Goal: Task Accomplishment & Management: Use online tool/utility

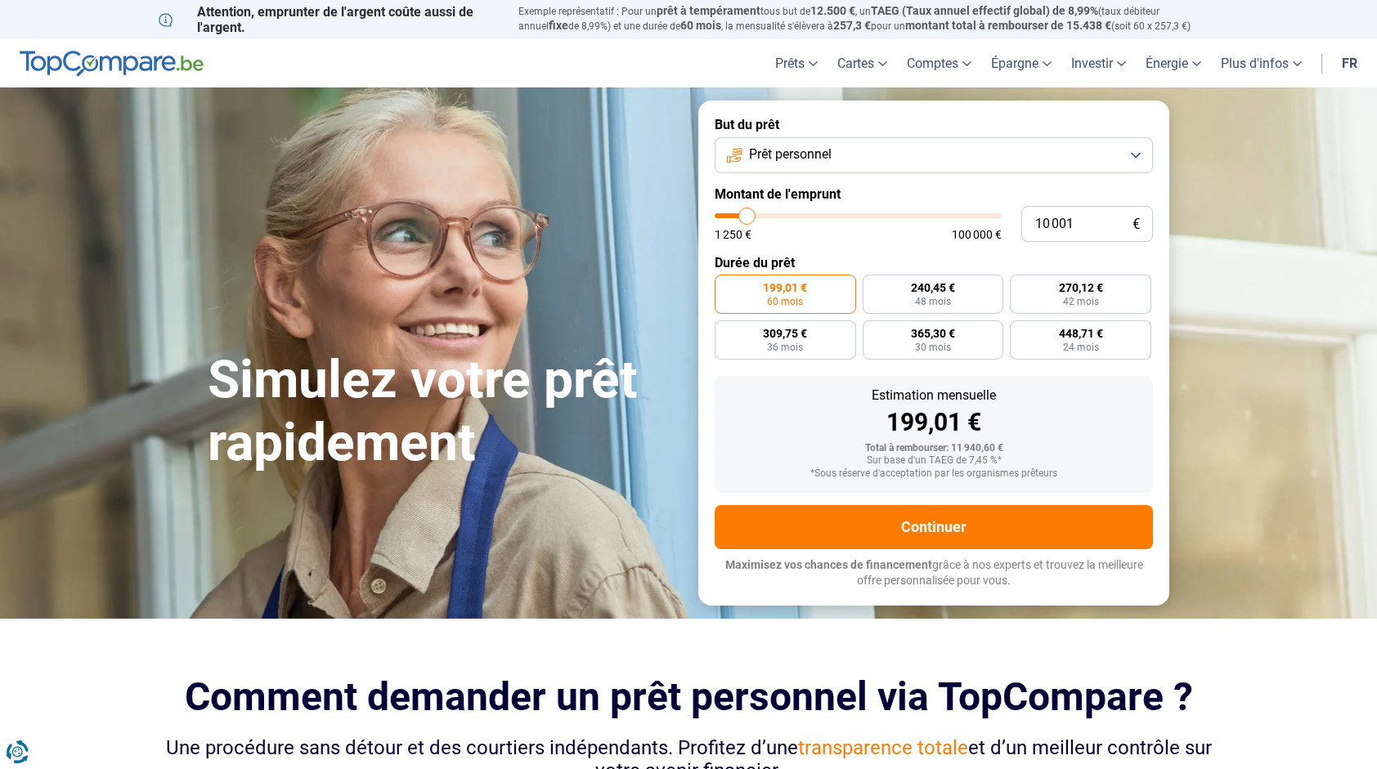
click at [859, 167] on button "Prêt personnel" at bounding box center [934, 155] width 438 height 36
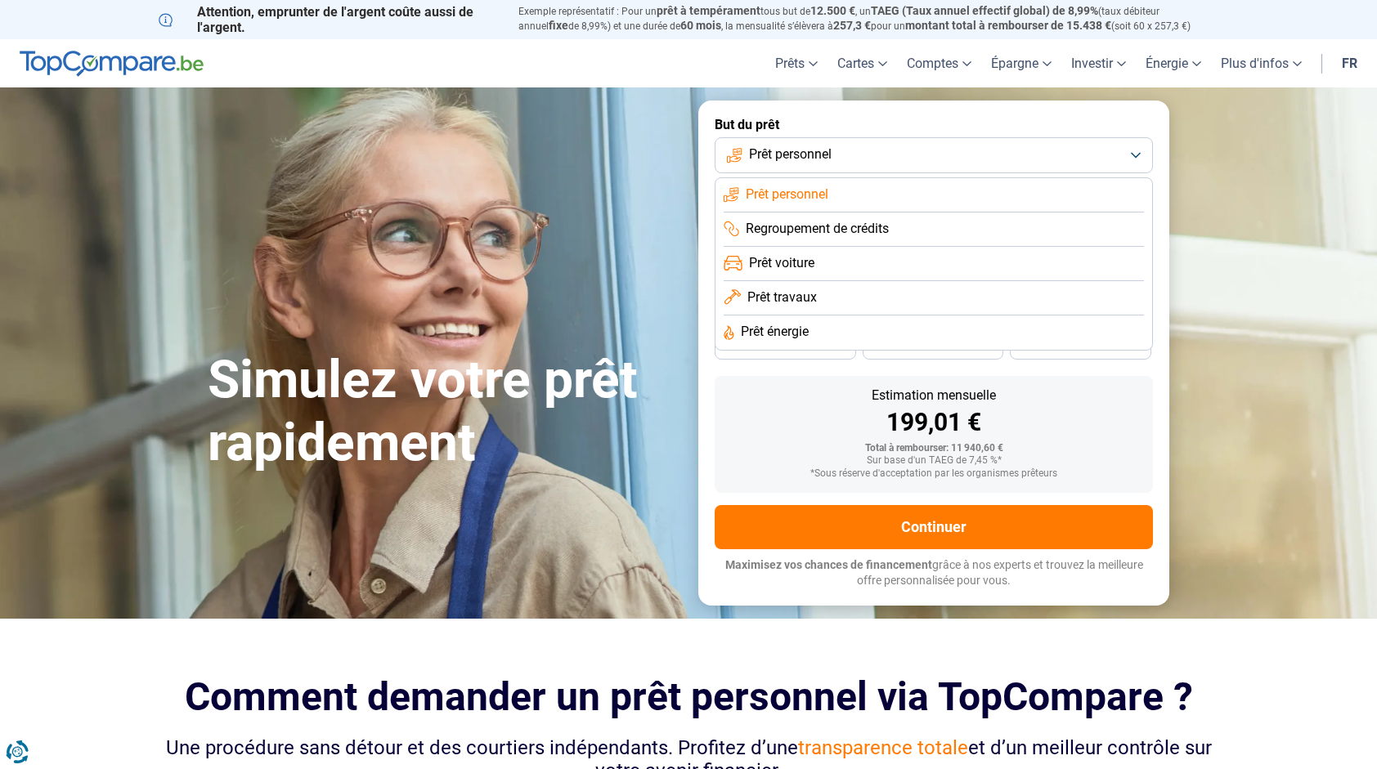
click at [806, 305] on span "Prêt travaux" at bounding box center [782, 298] width 70 height 18
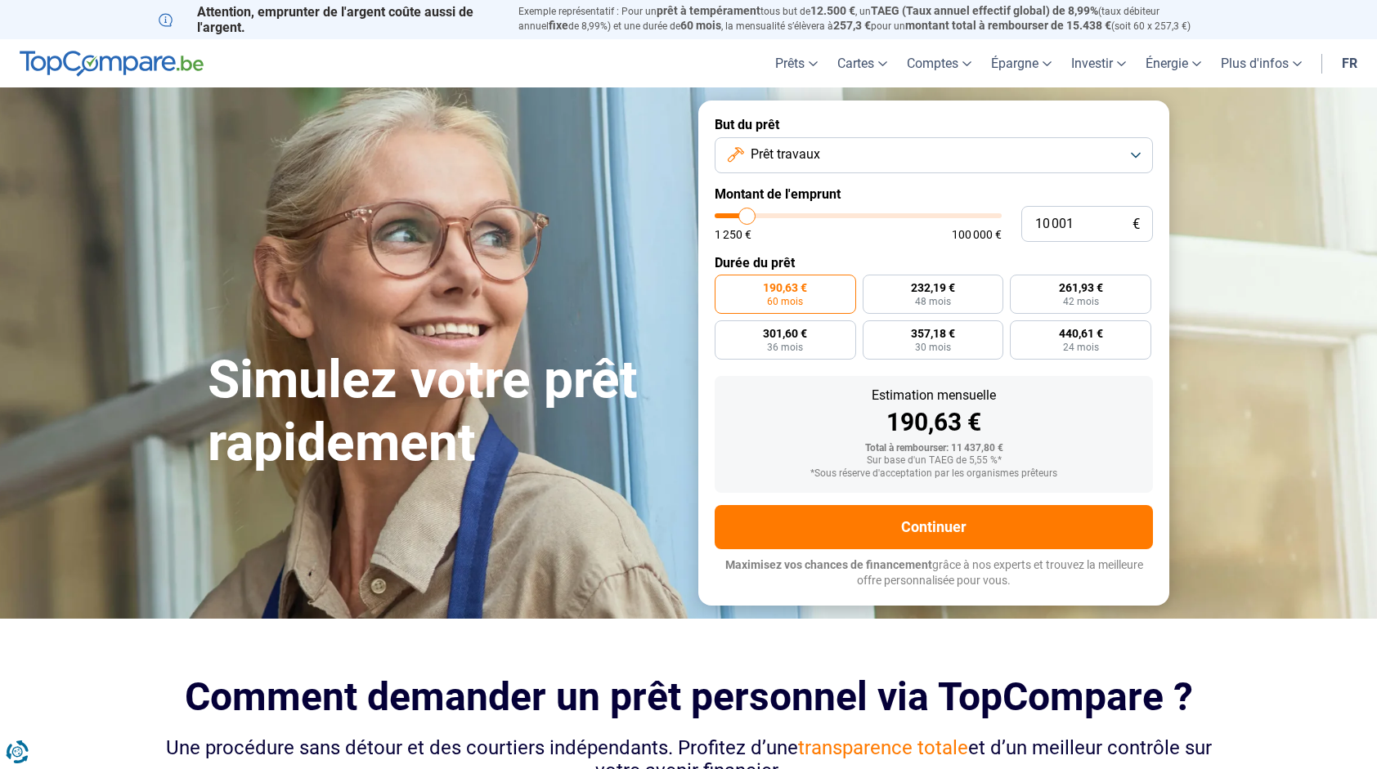
type input "30 750"
type input "30750"
click at [804, 213] on input "range" at bounding box center [858, 215] width 287 height 5
radio input "false"
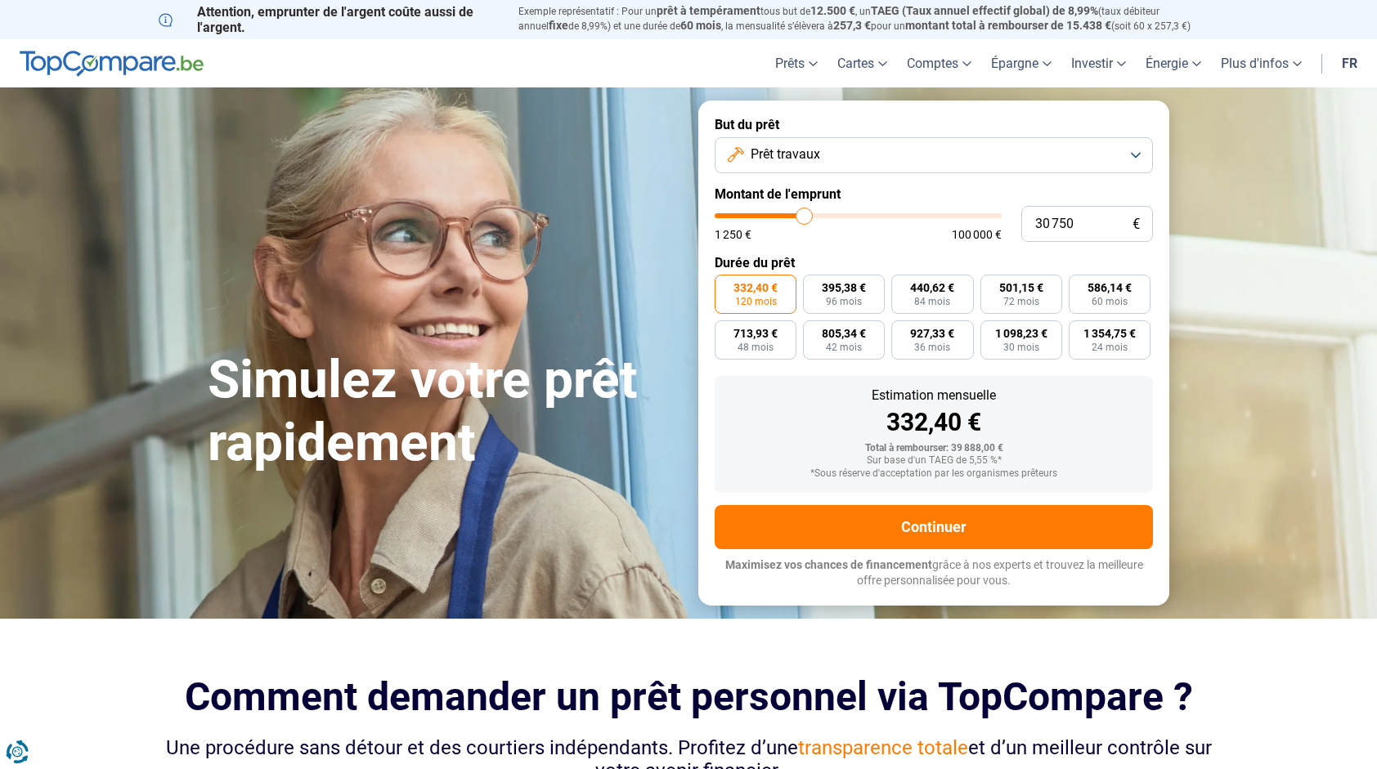
type input "21 750"
type input "21750"
click at [779, 213] on input "range" at bounding box center [858, 215] width 287 height 5
type input "21 250"
type input "21250"
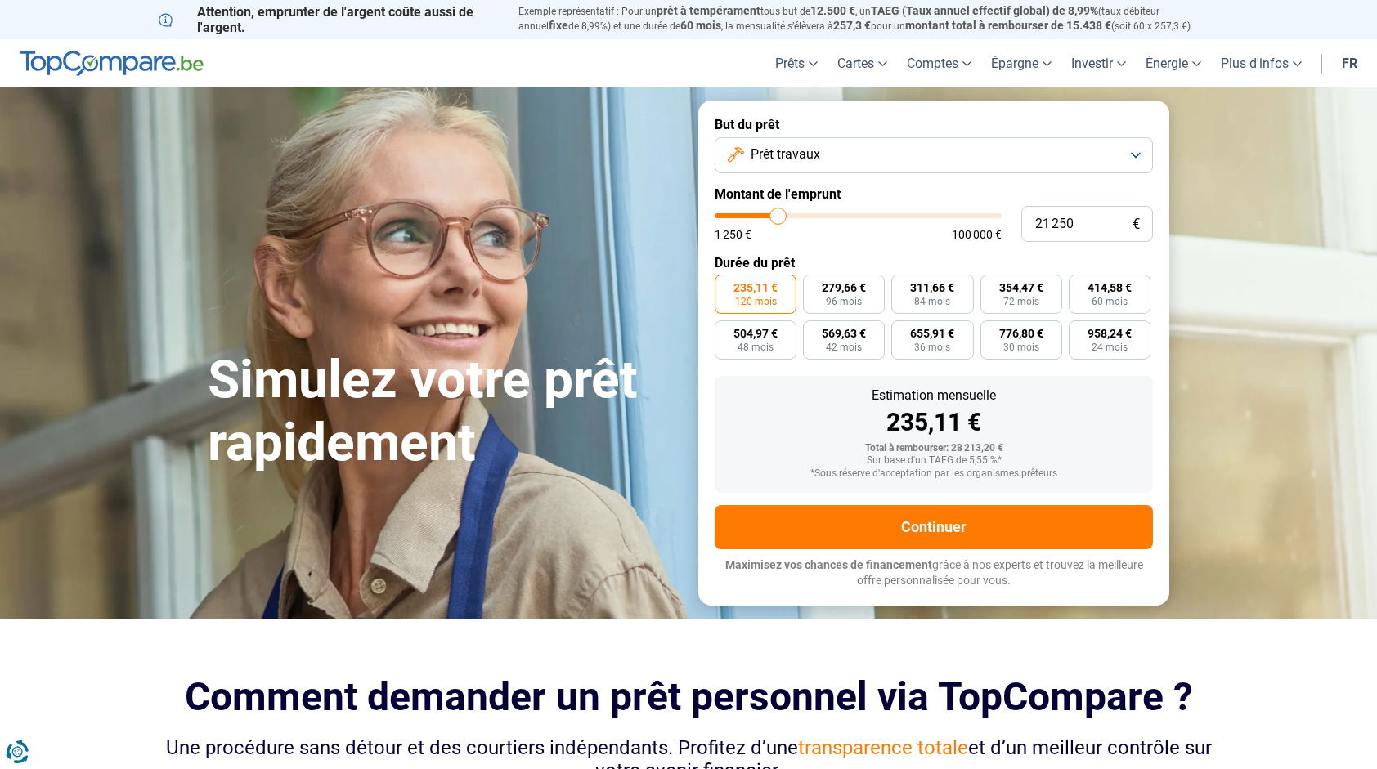
type input "21 000"
type input "21000"
type input "20 500"
type input "20500"
type input "20 000"
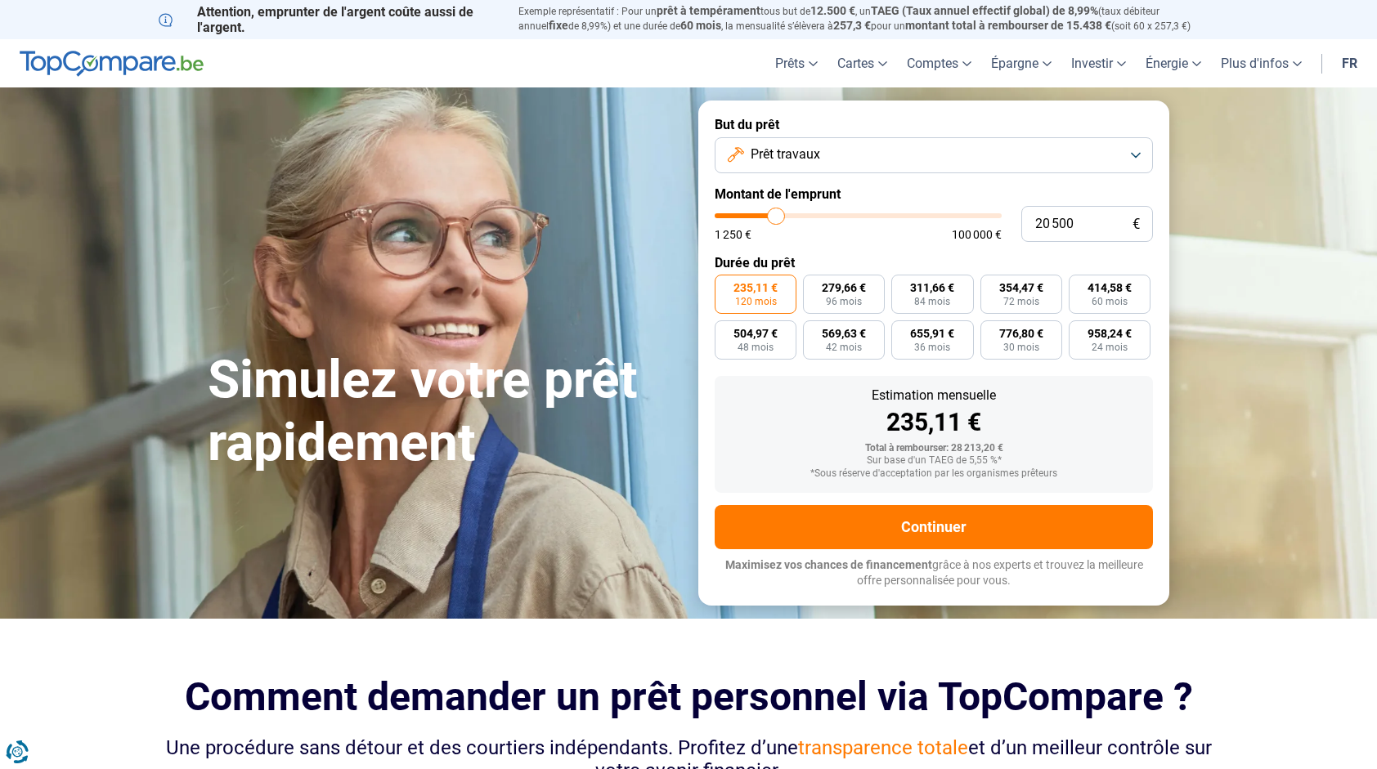
type input "20000"
type input "19 750"
type input "19750"
type input "19 500"
type input "19500"
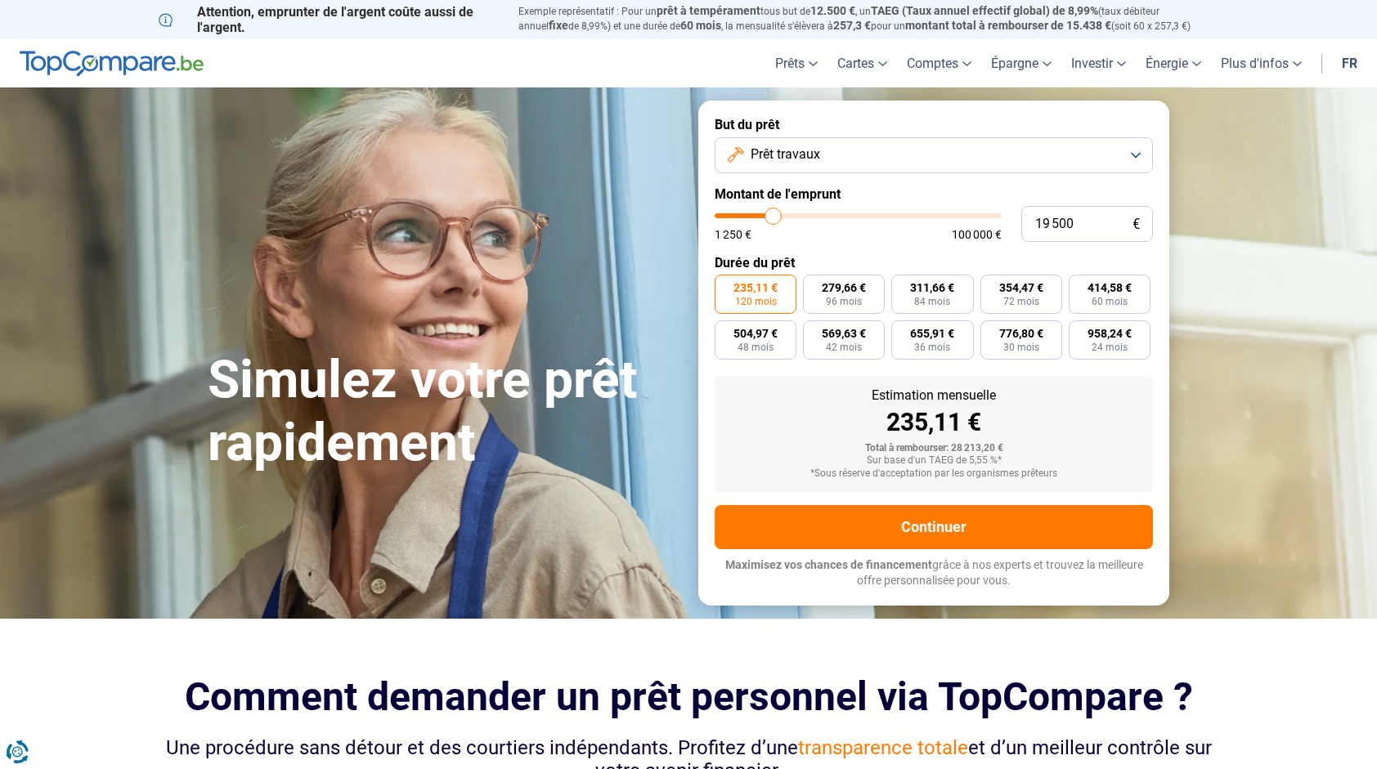
type input "19 000"
type input "19000"
type input "18 750"
type input "18750"
type input "18 500"
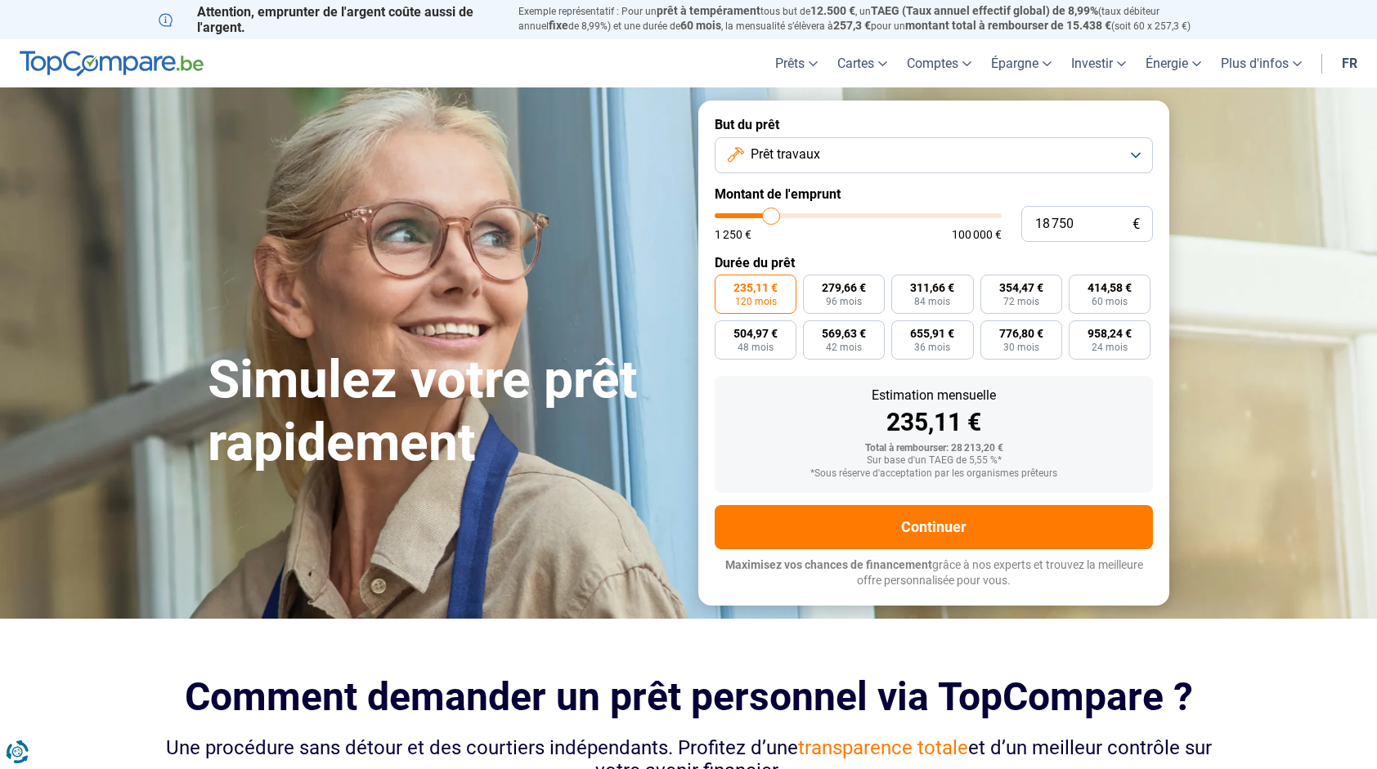
type input "18500"
type input "18 250"
type input "18250"
type input "18 000"
type input "18000"
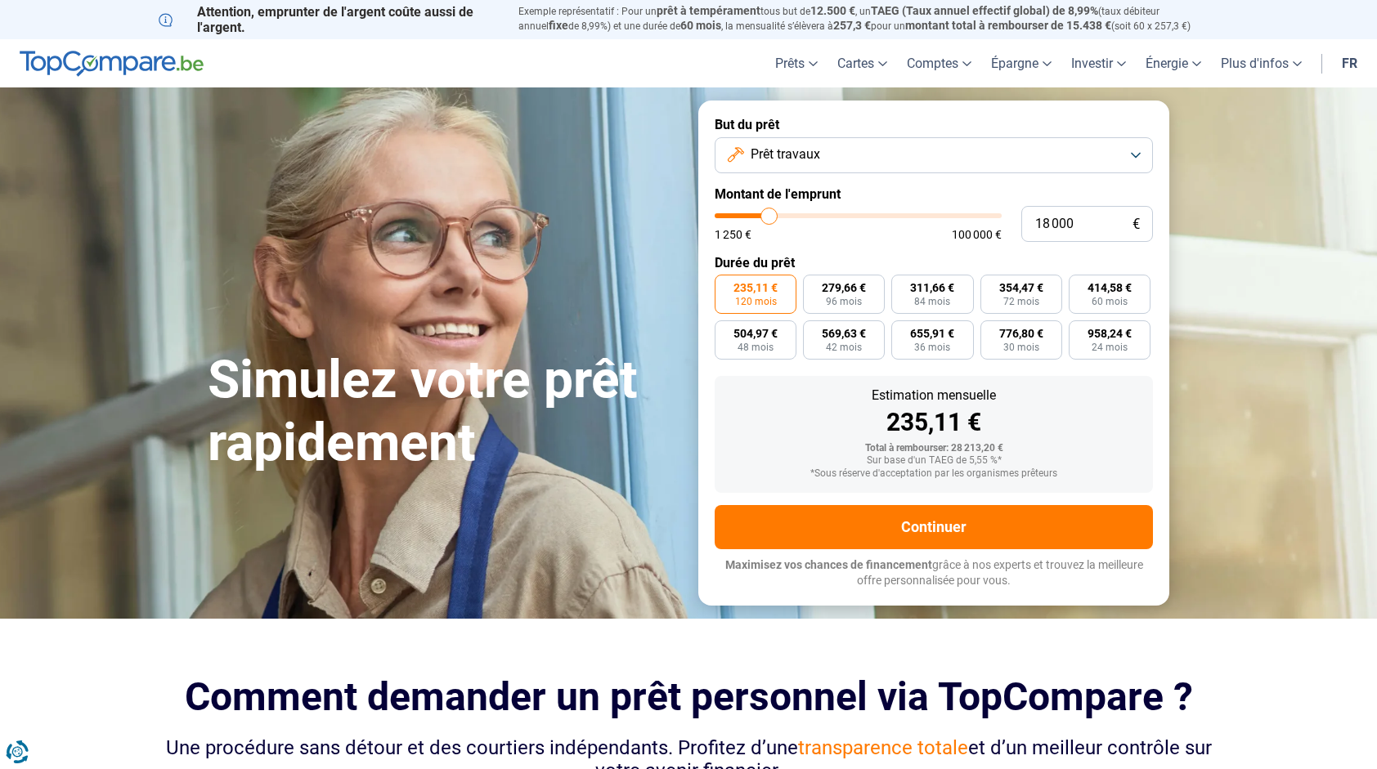
type input "17 750"
type input "17750"
type input "18 000"
type input "18000"
type input "18 250"
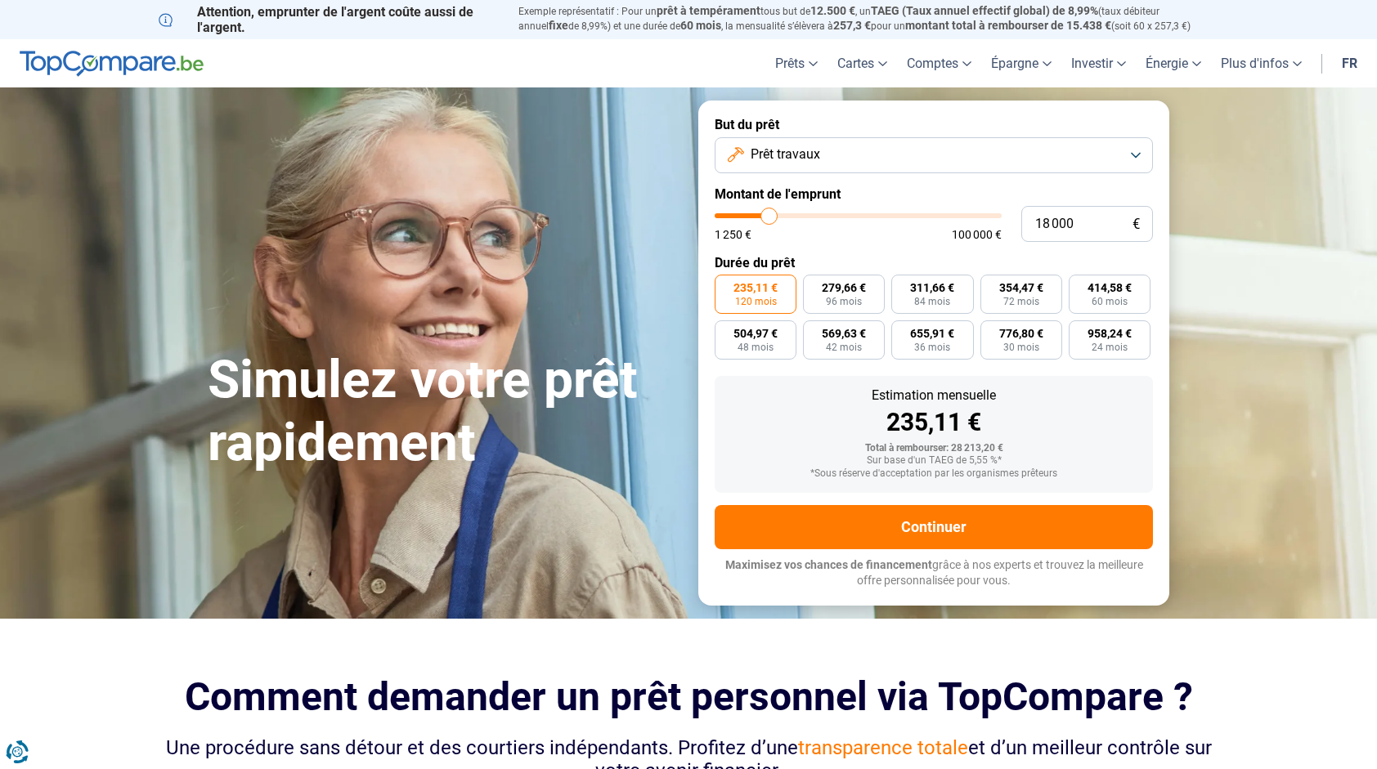
type input "18250"
type input "18 500"
type input "18500"
type input "18 750"
type input "18750"
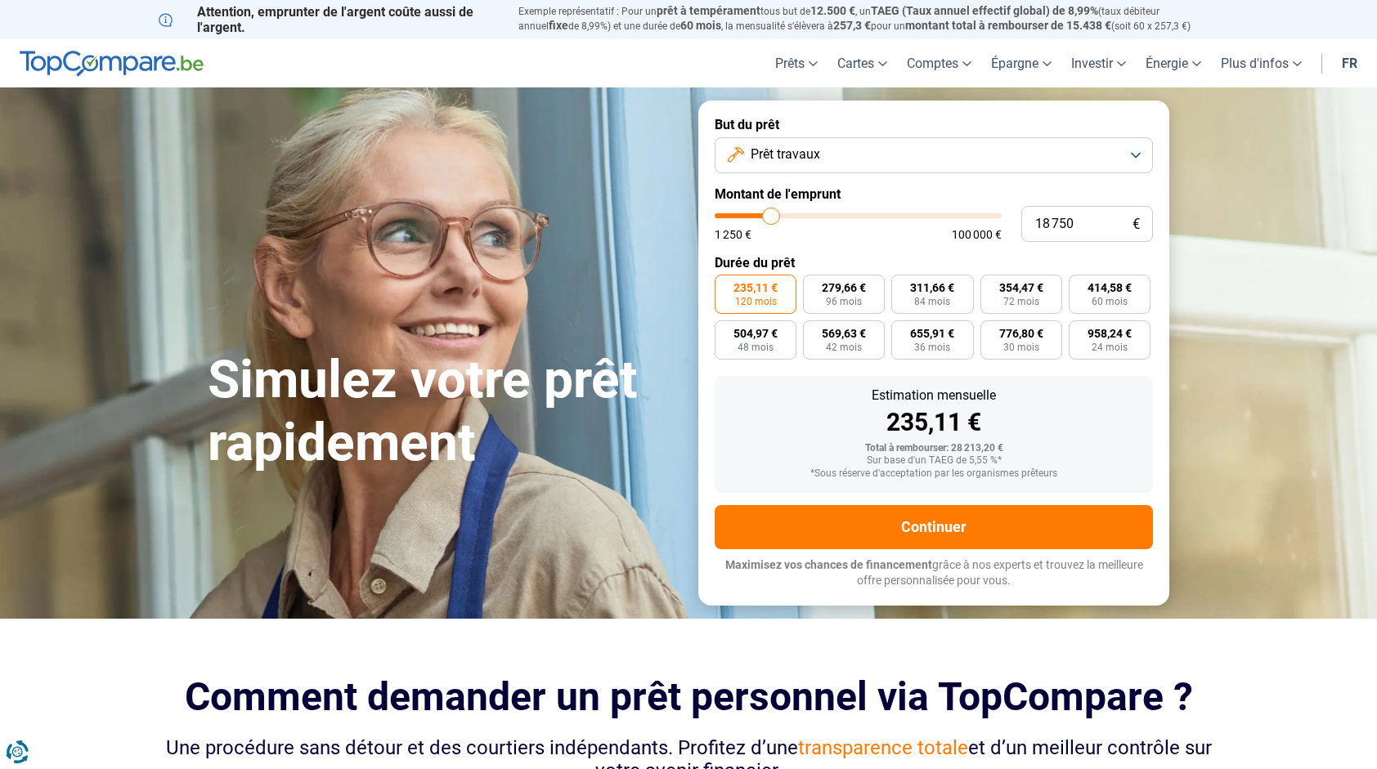
type input "19 000"
type input "19000"
type input "19 250"
type input "19250"
type input "19 500"
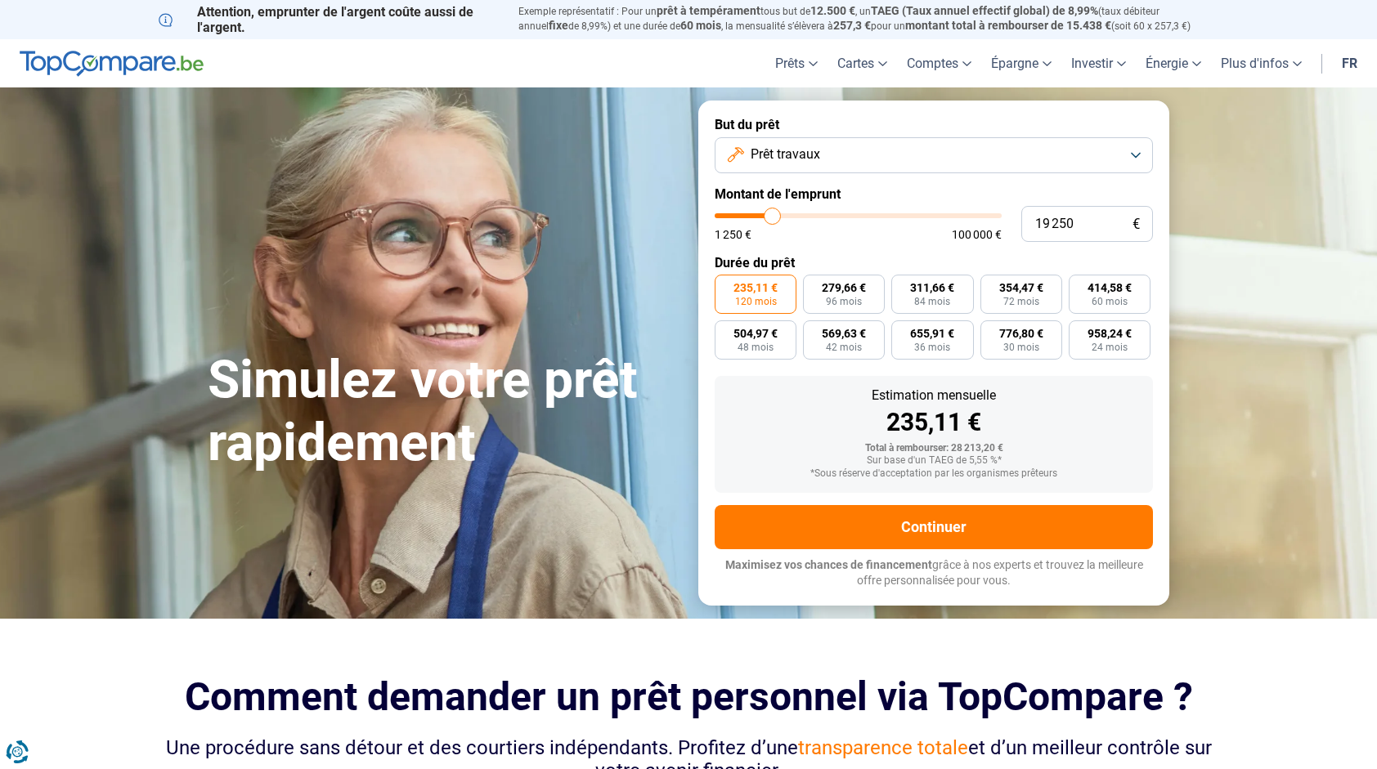
type input "19500"
type input "19 250"
type input "19250"
type input "19 500"
type input "19500"
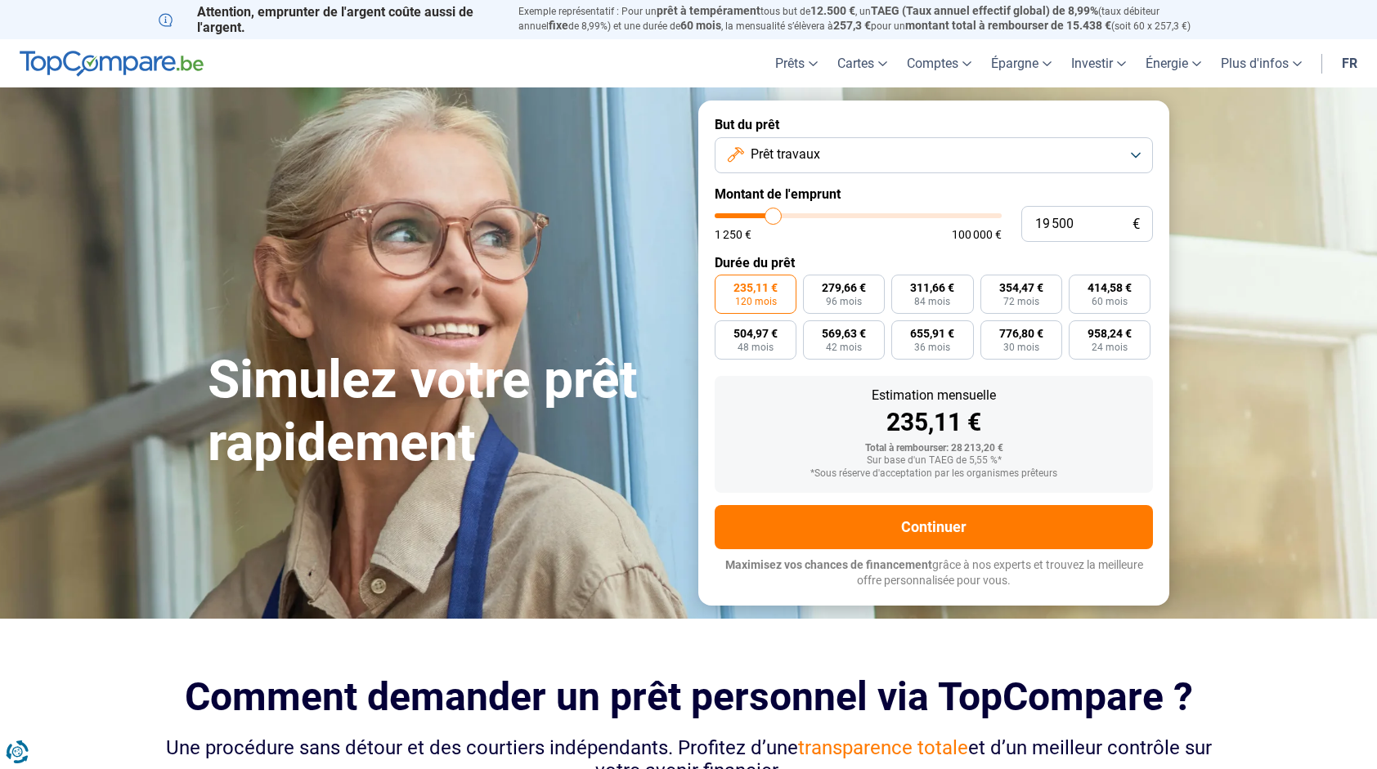
type input "19 750"
type input "19750"
click at [774, 213] on input "range" at bounding box center [858, 215] width 287 height 5
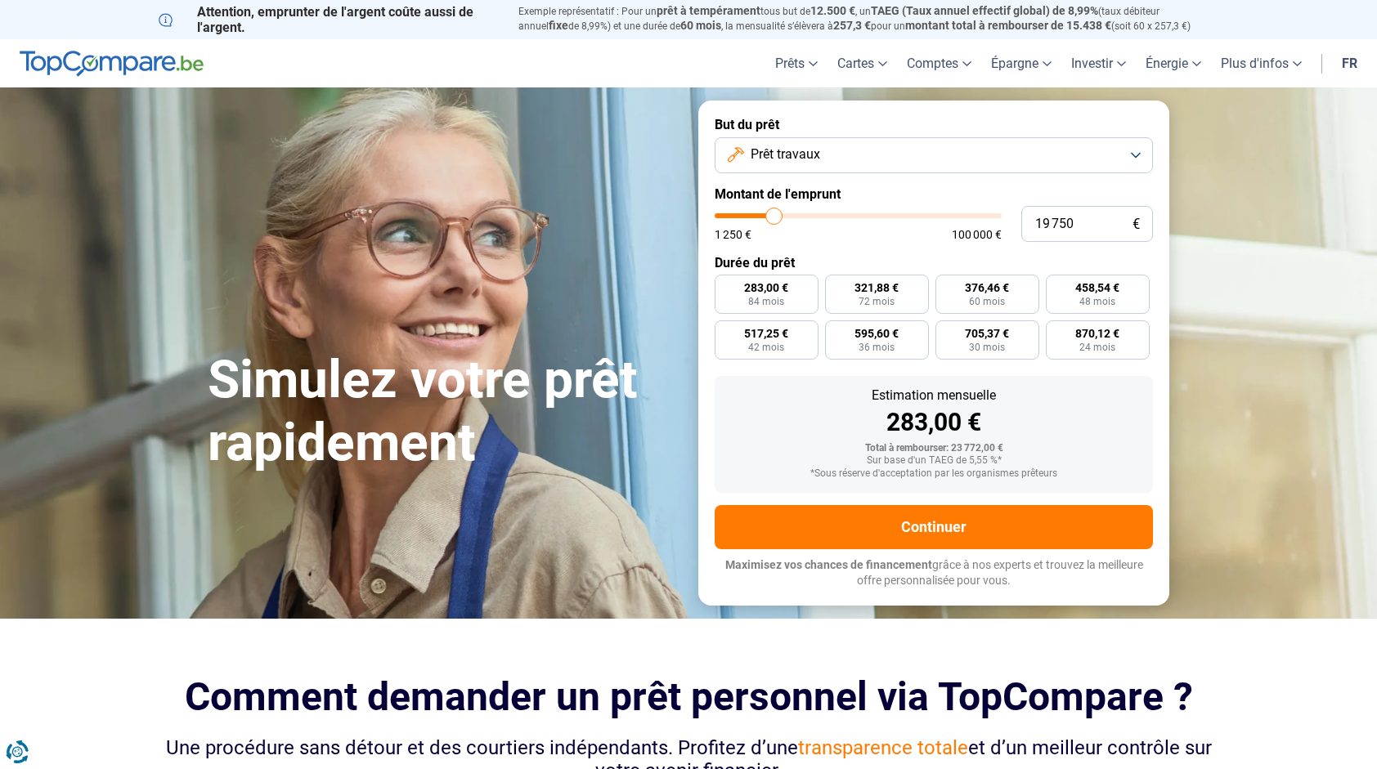
radio input "true"
click at [792, 149] on span "Prêt travaux" at bounding box center [786, 155] width 70 height 18
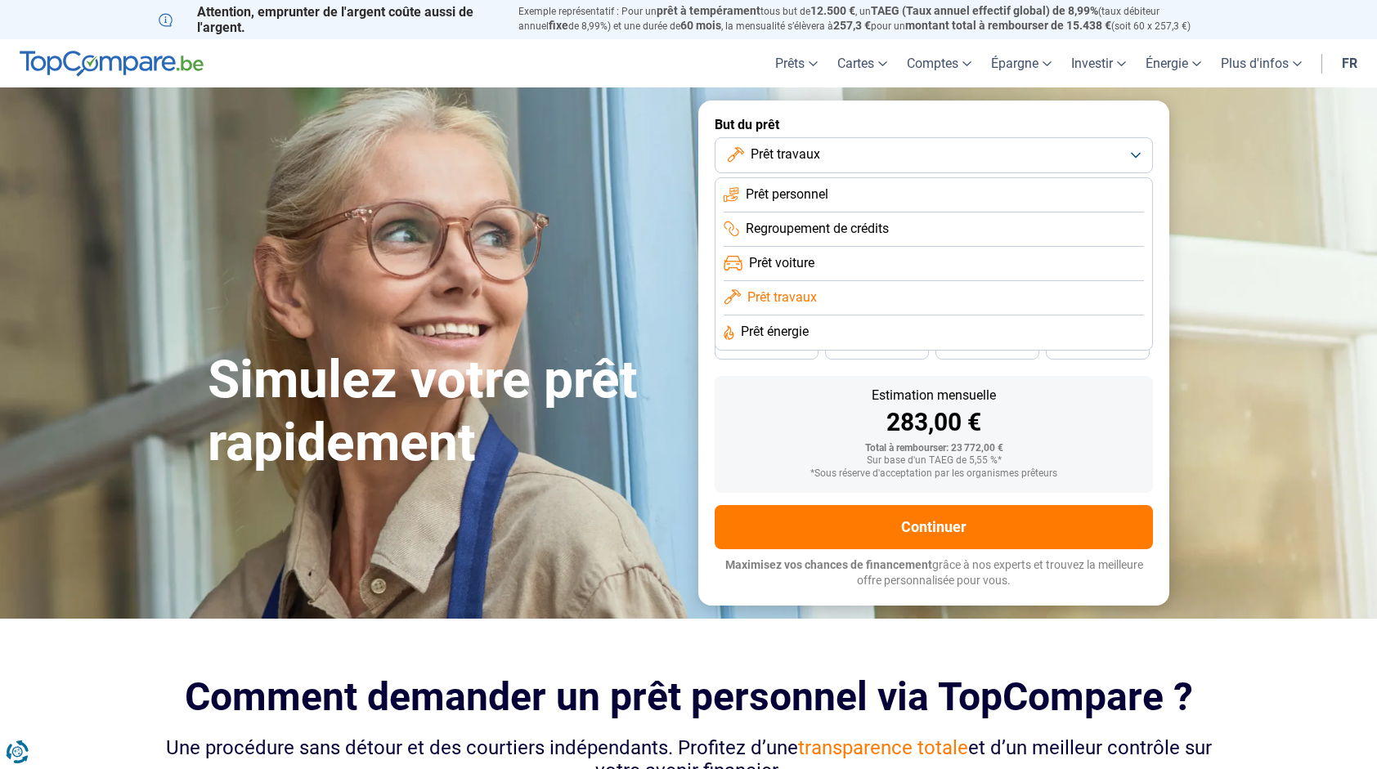
click at [814, 260] on span "Prêt voiture" at bounding box center [781, 263] width 65 height 18
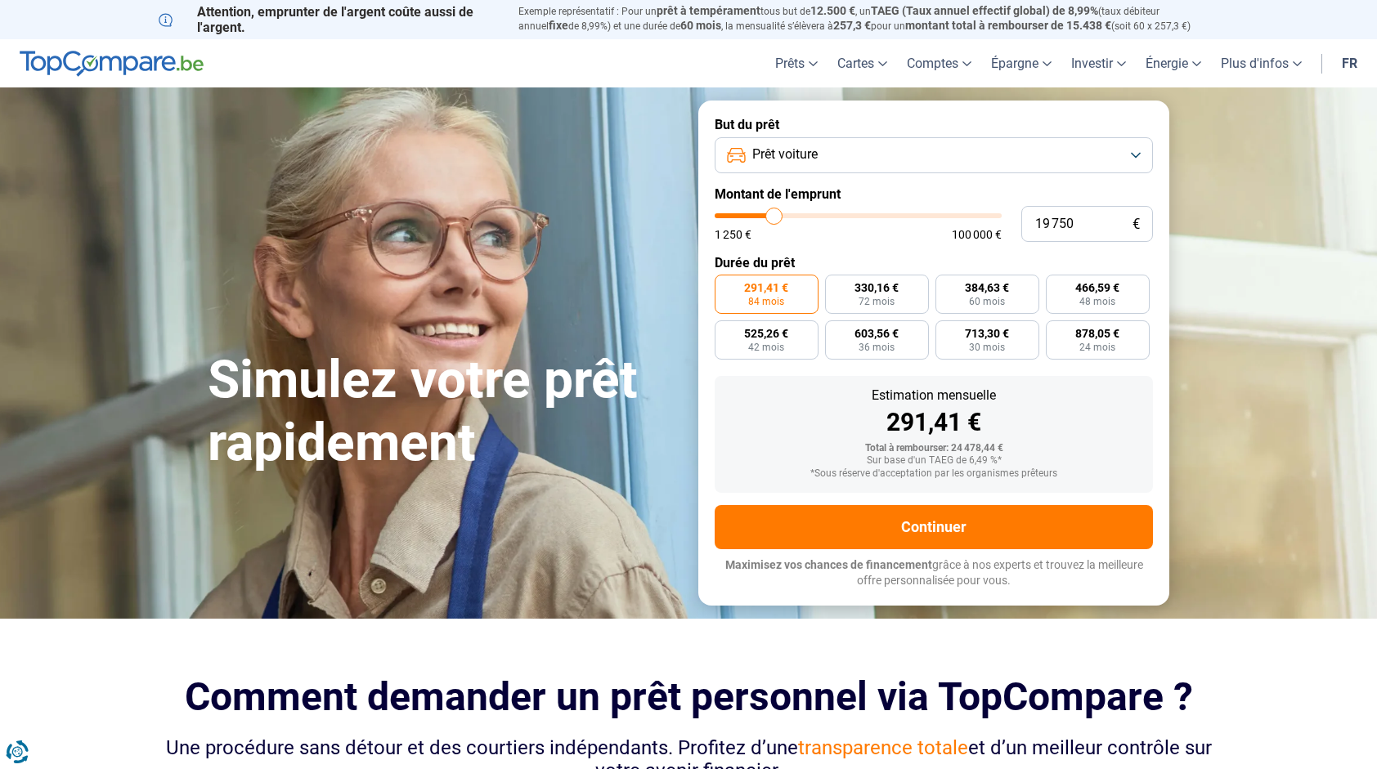
click at [832, 164] on button "Prêt voiture" at bounding box center [934, 155] width 438 height 36
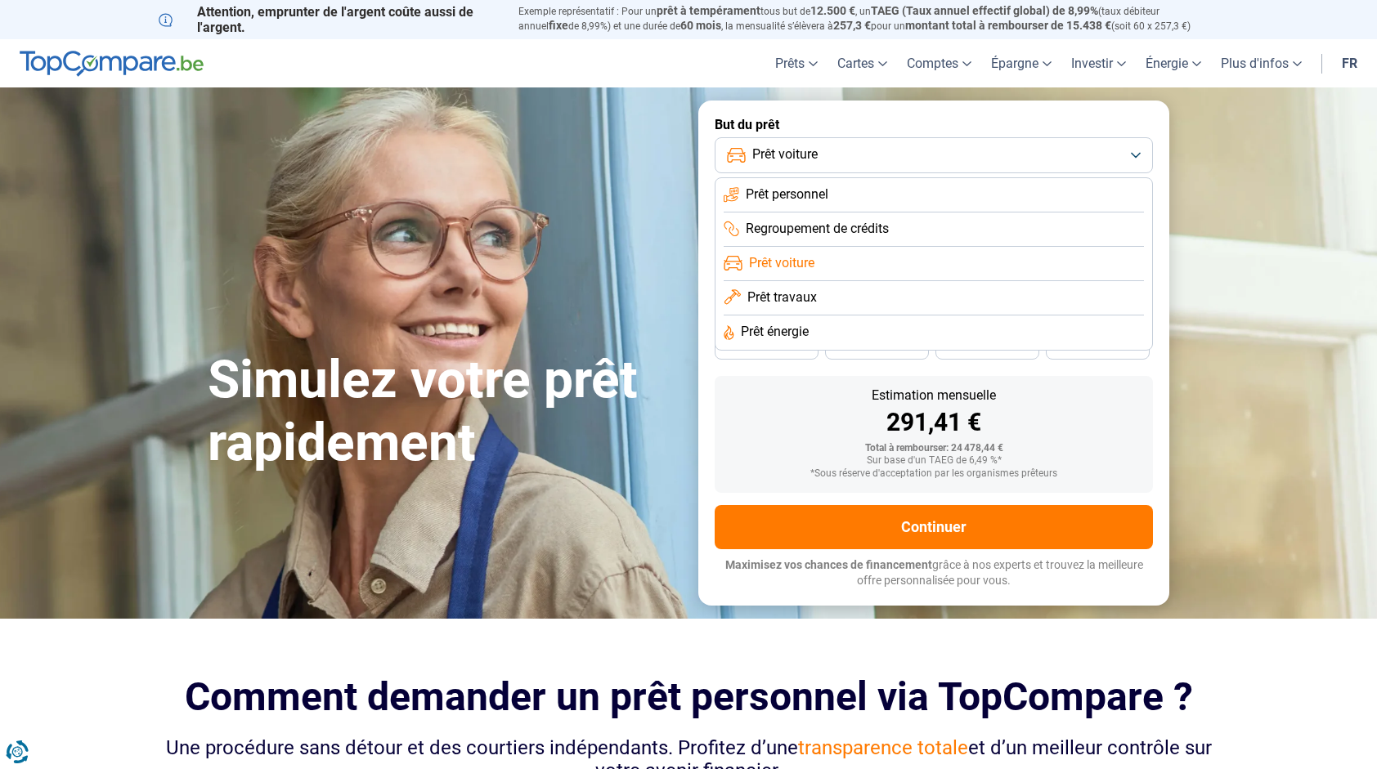
click at [798, 296] on span "Prêt travaux" at bounding box center [782, 298] width 70 height 18
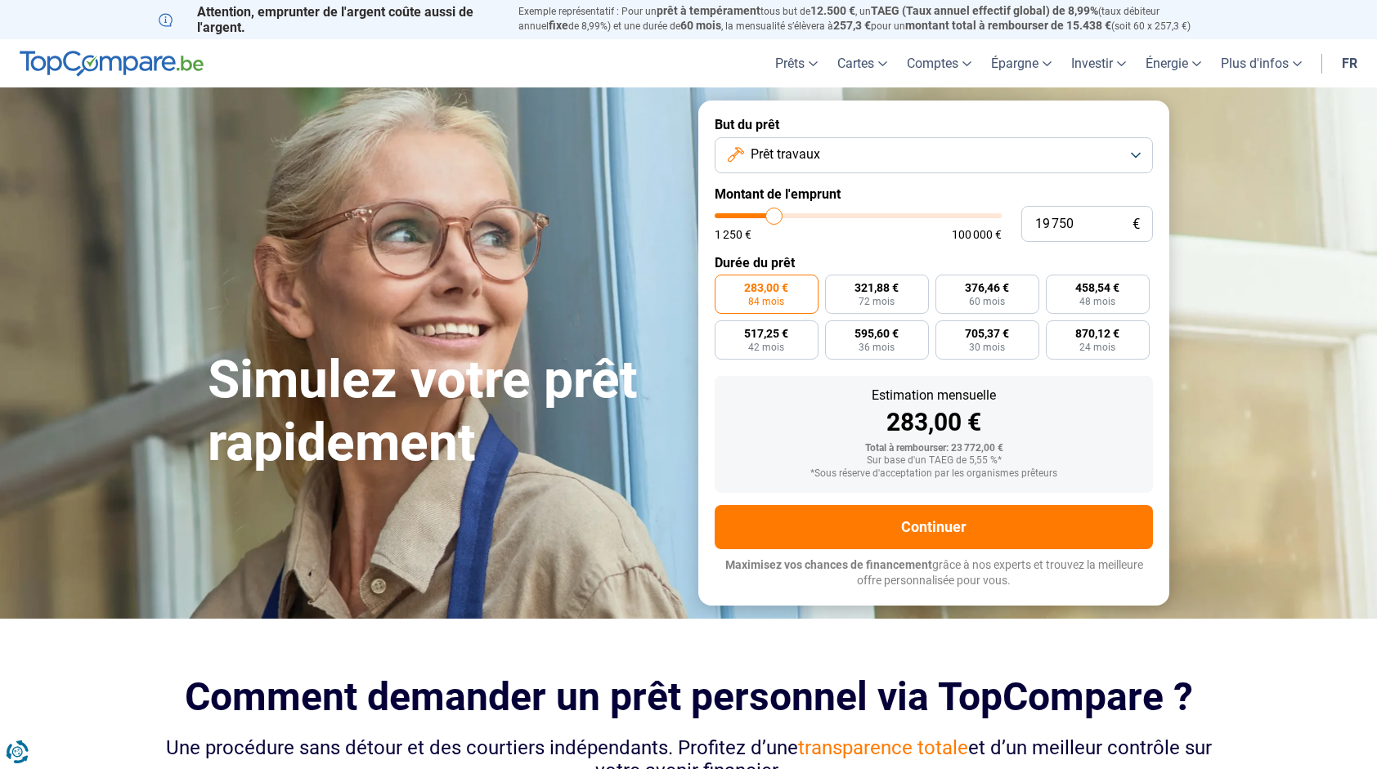
click at [796, 155] on span "Prêt travaux" at bounding box center [786, 155] width 70 height 18
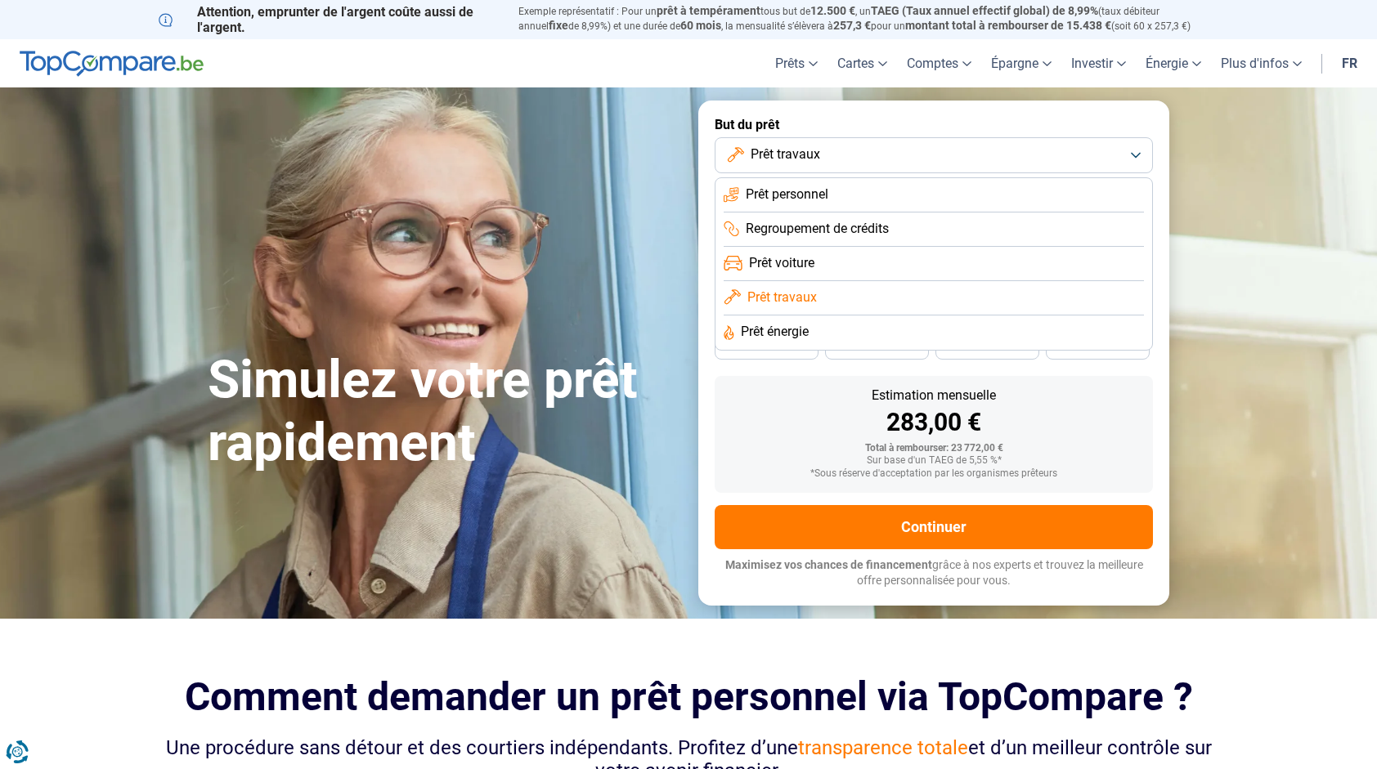
click at [813, 191] on span "Prêt personnel" at bounding box center [787, 195] width 83 height 18
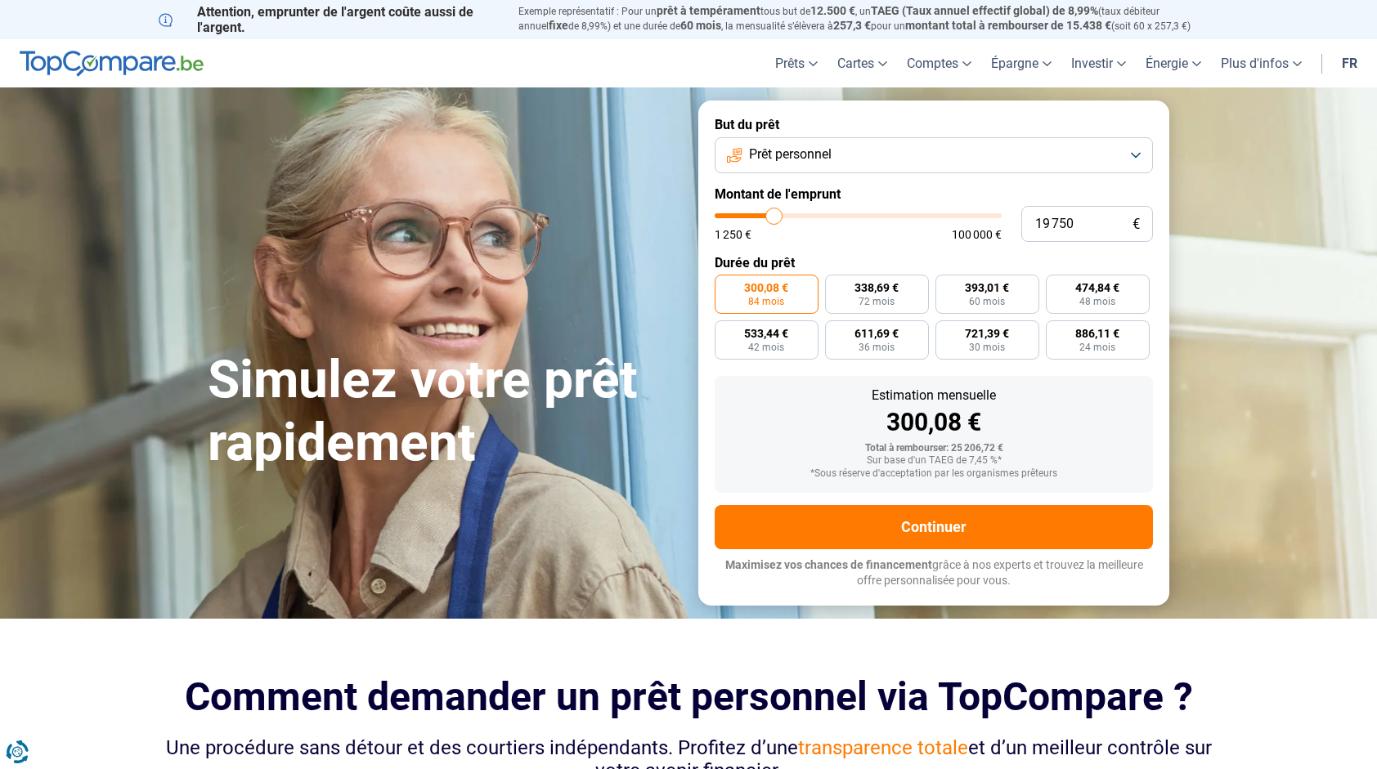
click at [826, 148] on span "Prêt personnel" at bounding box center [790, 155] width 83 height 18
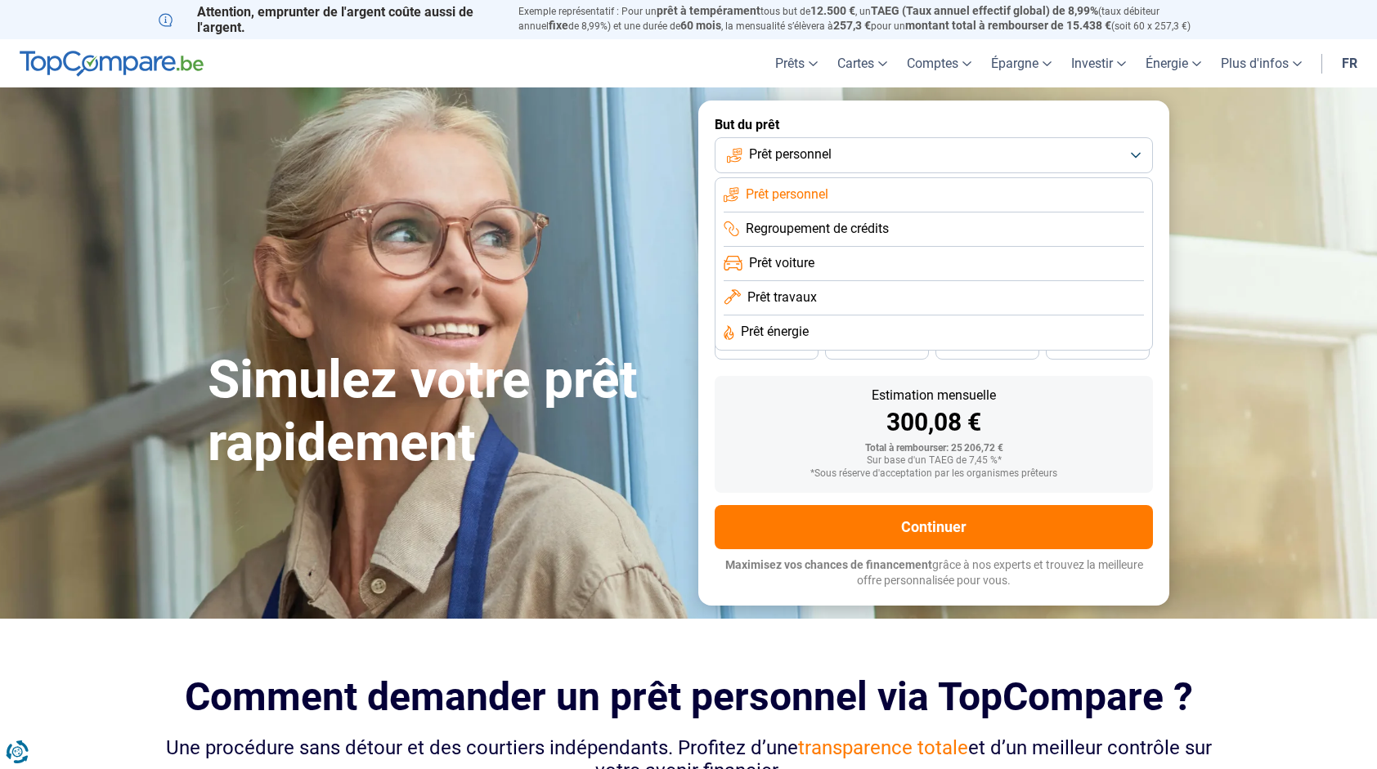
click at [842, 226] on span "Regroupement de crédits" at bounding box center [817, 229] width 143 height 18
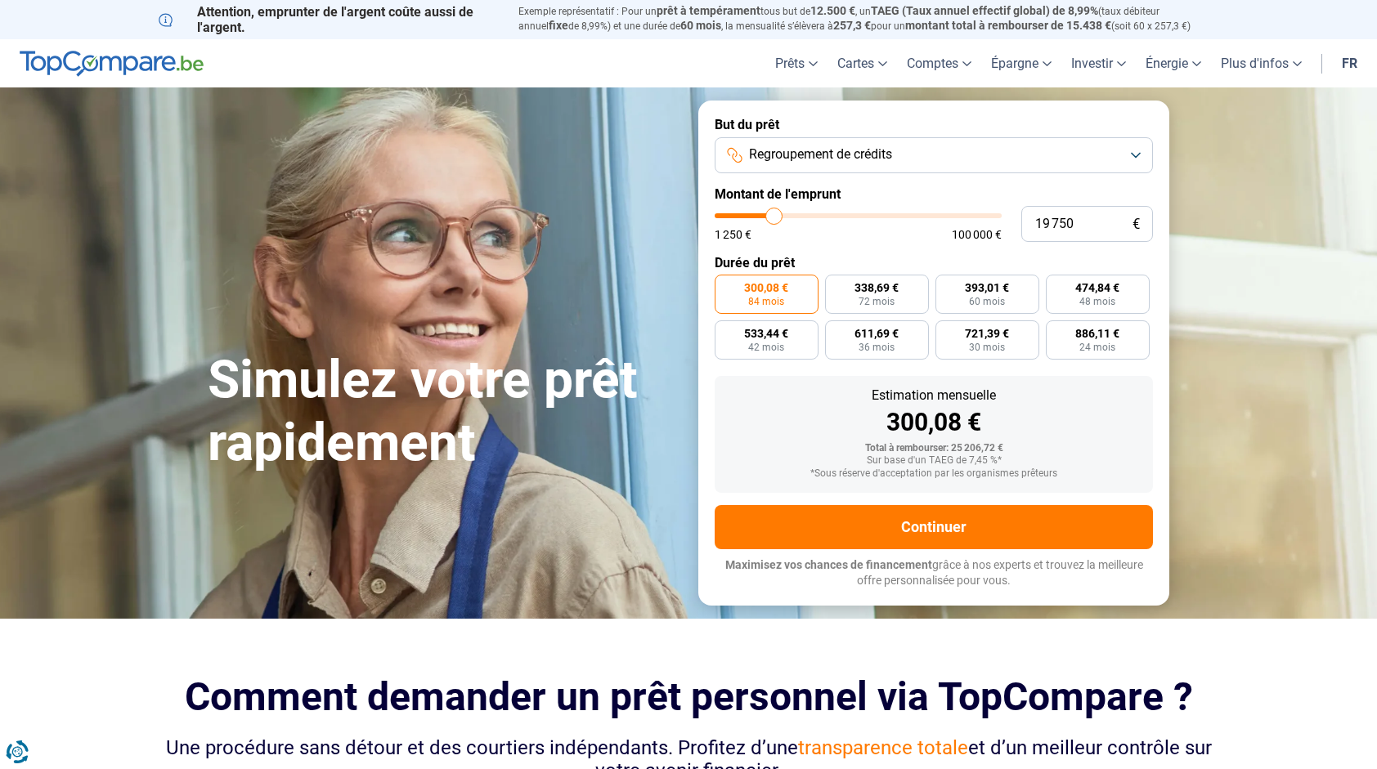
click at [1251, 191] on section "Simulez votre prêt rapidement Simulez votre prêt rapidement But du prêt Regroup…" at bounding box center [688, 352] width 1377 height 531
